Goal: Information Seeking & Learning: Learn about a topic

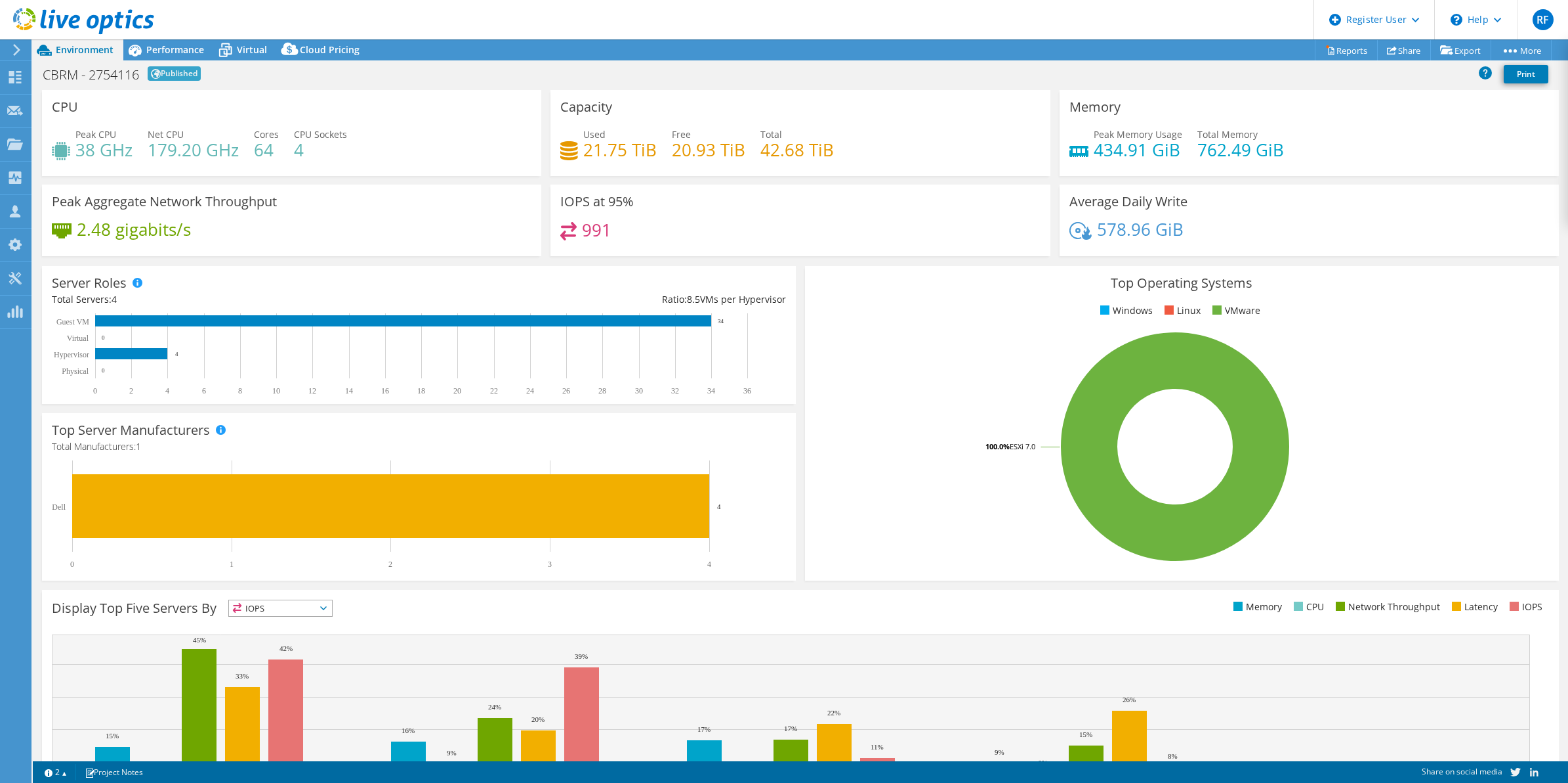
select select "USD"
click at [180, 50] on span "Performance" at bounding box center [174, 49] width 58 height 13
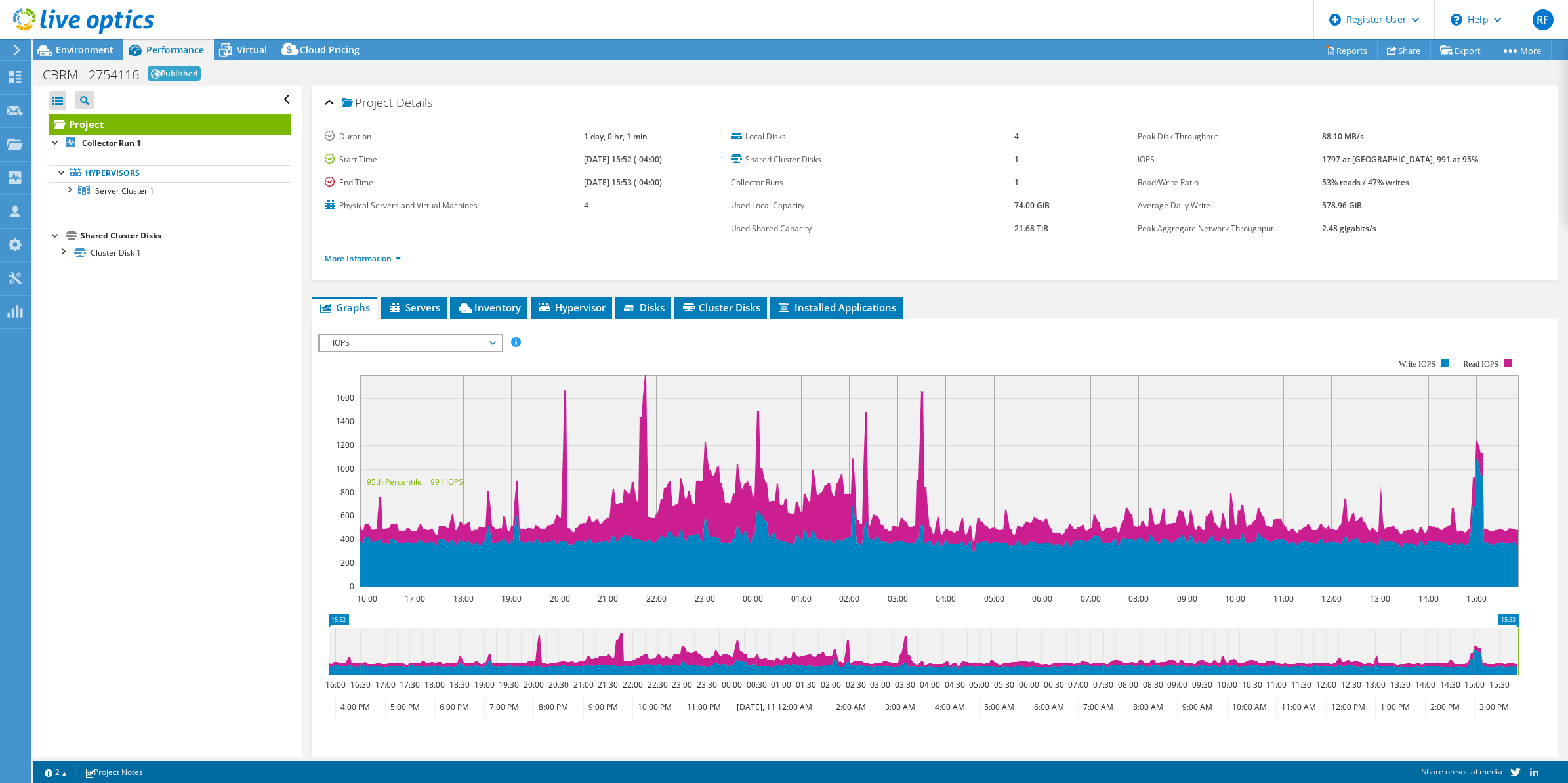
click at [381, 252] on li "More Information" at bounding box center [367, 259] width 84 height 15
click at [385, 261] on link "More Information" at bounding box center [363, 258] width 76 height 11
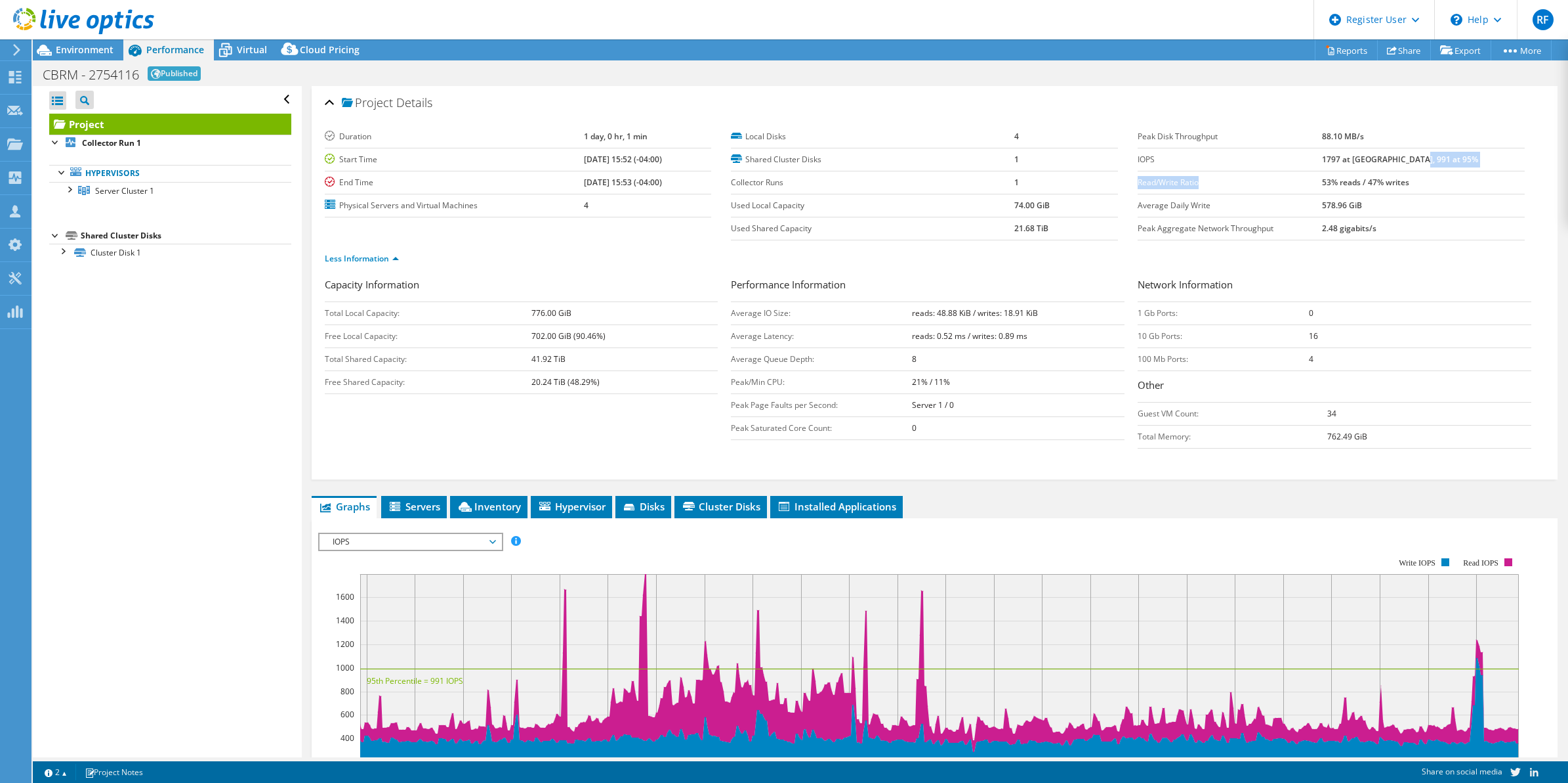
drag, startPoint x: 1468, startPoint y: 163, endPoint x: 1359, endPoint y: 171, distance: 109.3
click at [1359, 171] on tbody "Peak Disk Throughput 88.10 MB/s IOPS 1797 at [GEOGRAPHIC_DATA], 991 at 95% Read…" at bounding box center [1331, 182] width 387 height 115
drag, startPoint x: 1361, startPoint y: 160, endPoint x: 1455, endPoint y: 161, distance: 94.0
click at [1455, 161] on td "1797 at [GEOGRAPHIC_DATA], 991 at 95%" at bounding box center [1423, 159] width 202 height 23
click at [424, 550] on span "IOPS" at bounding box center [410, 542] width 168 height 16
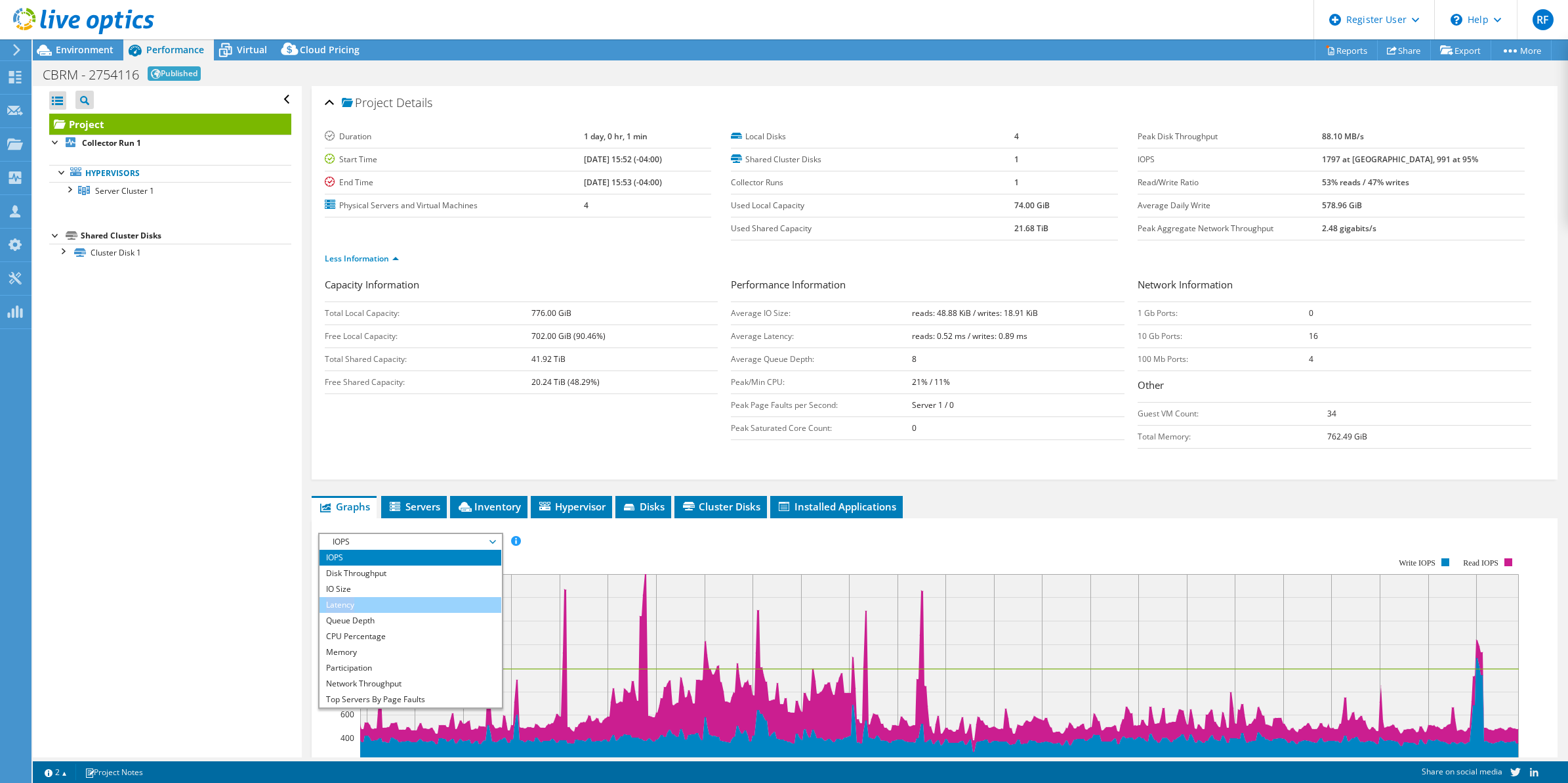
drag, startPoint x: 404, startPoint y: 588, endPoint x: 404, endPoint y: 601, distance: 13.0
click at [404, 601] on ul "IOPS Disk Throughput IO Size Latency Queue Depth CPU Percentage Memory Page Fau…" at bounding box center [410, 628] width 182 height 158
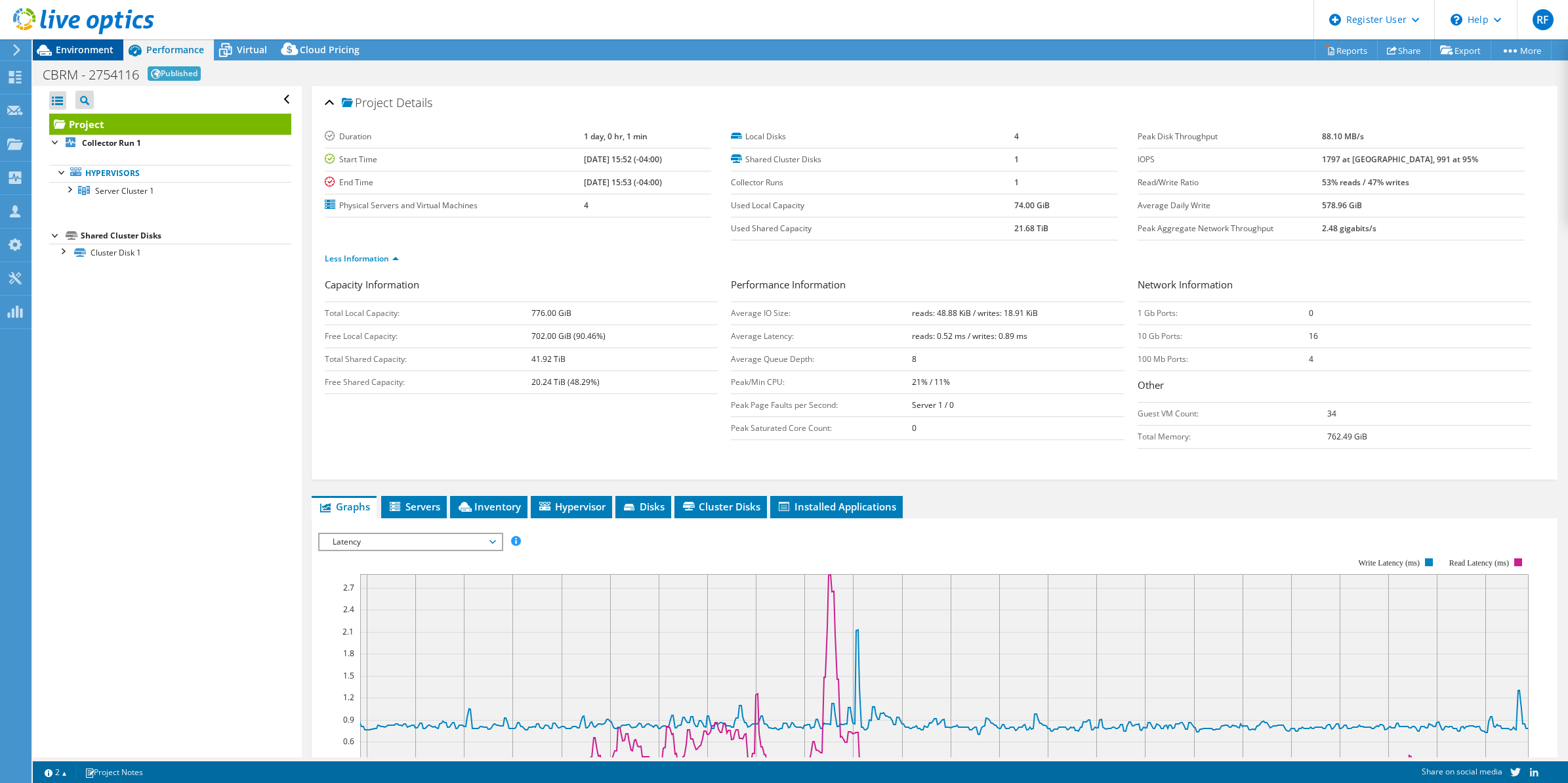
click at [99, 48] on span "Environment" at bounding box center [84, 49] width 58 height 13
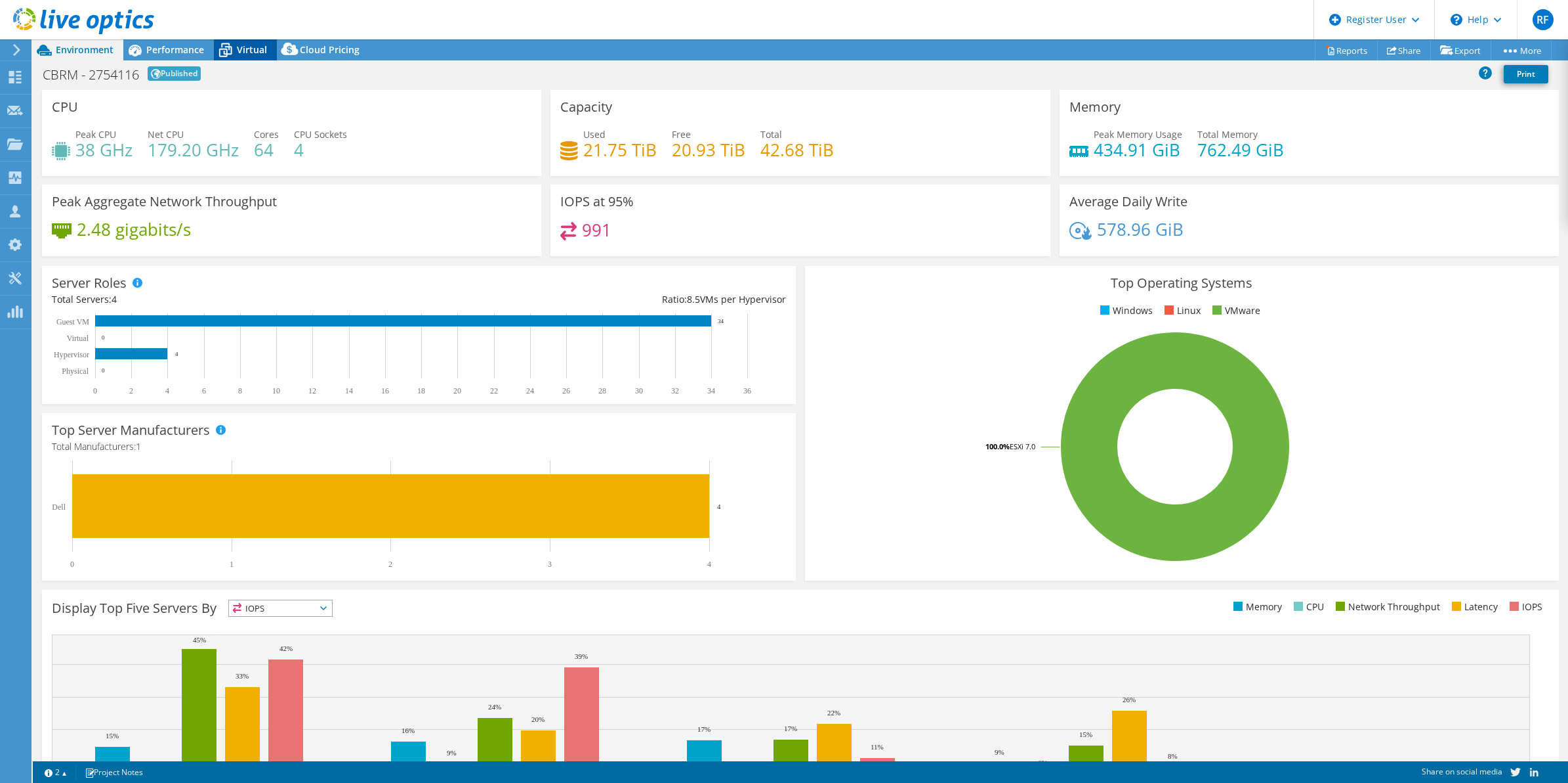
click at [244, 53] on span "Virtual" at bounding box center [252, 49] width 30 height 13
